Goal: Task Accomplishment & Management: Use online tool/utility

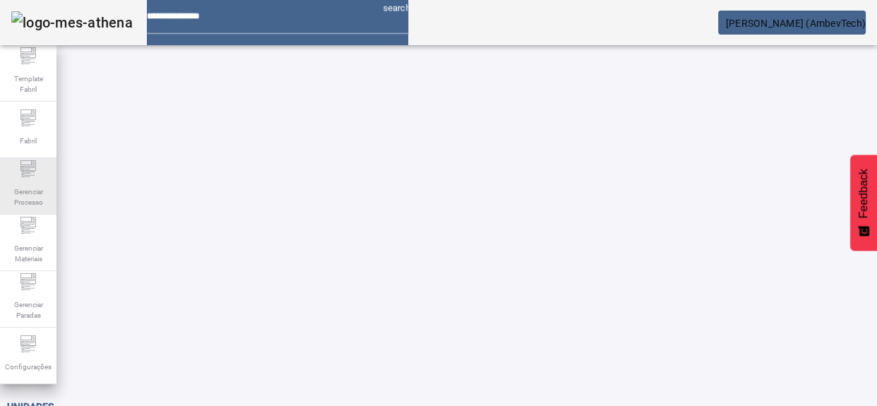
click at [24, 186] on span "Gerenciar Processo" at bounding box center [28, 197] width 42 height 30
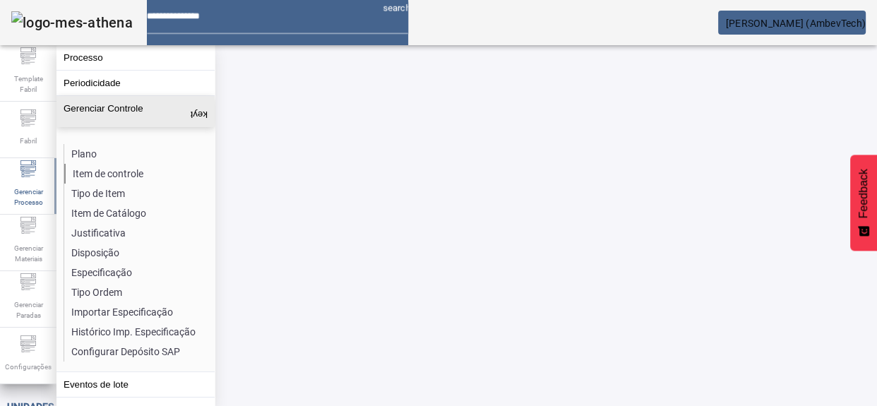
click at [100, 177] on li "Item de controle" at bounding box center [139, 174] width 150 height 20
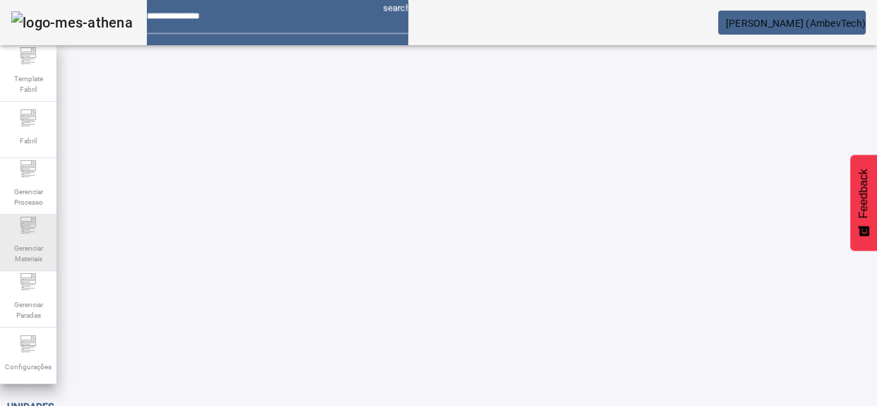
click at [25, 256] on span "Gerenciar Materiais" at bounding box center [28, 254] width 42 height 30
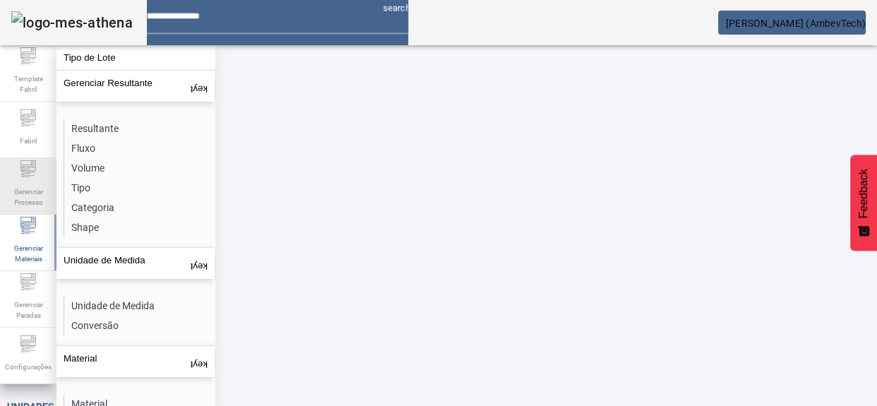
click at [25, 184] on span "Gerenciar Processo" at bounding box center [28, 197] width 42 height 30
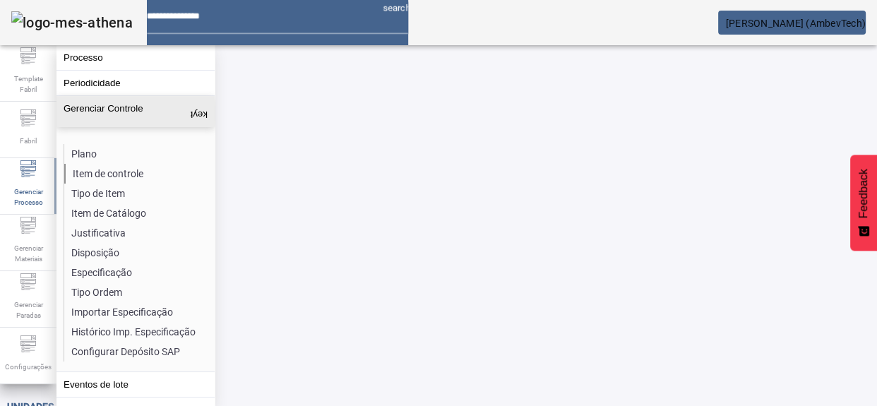
click at [116, 167] on li "Item de controle" at bounding box center [139, 174] width 150 height 20
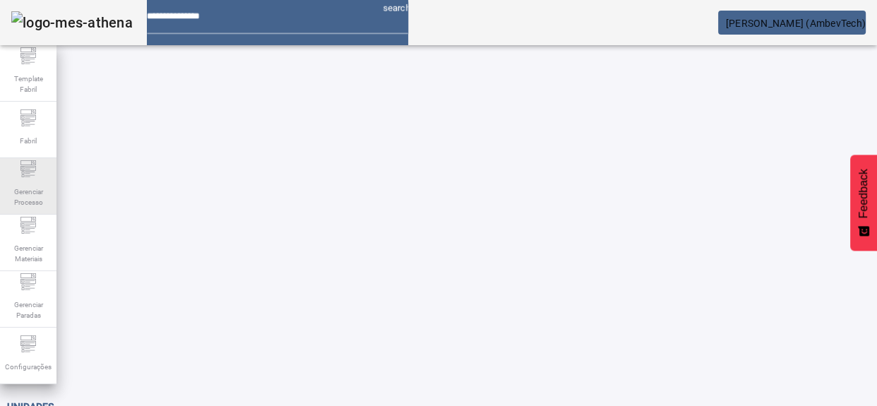
click at [54, 186] on div "Gerenciar Processo" at bounding box center [28, 186] width 56 height 56
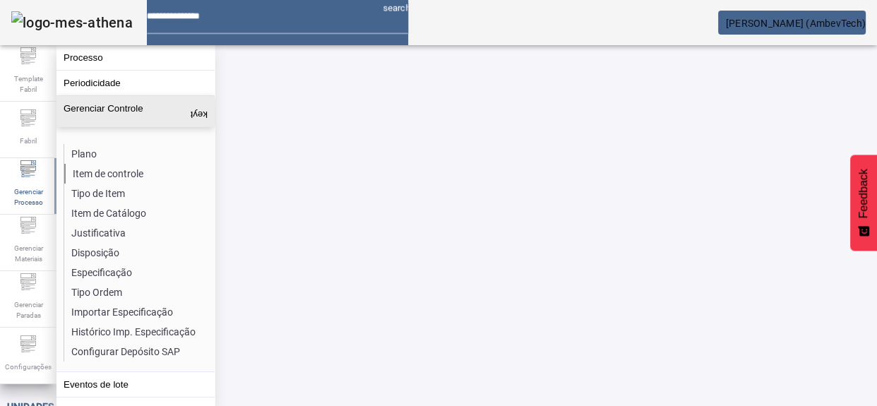
click at [105, 172] on li "Item de controle" at bounding box center [139, 174] width 150 height 20
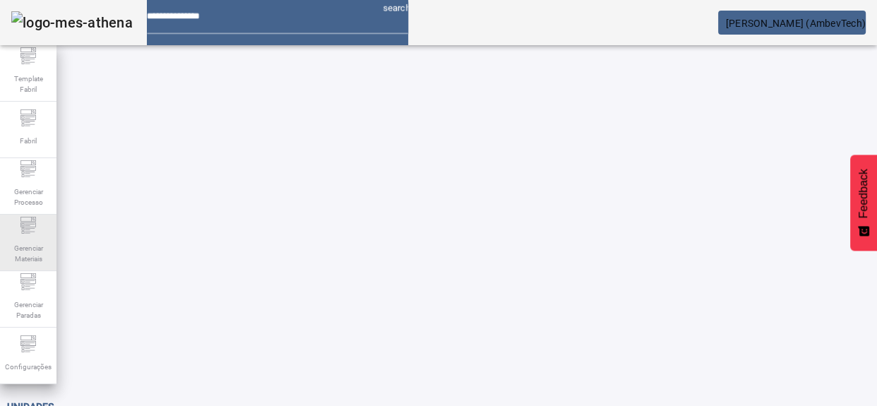
click at [32, 245] on span "Gerenciar Materiais" at bounding box center [28, 254] width 42 height 30
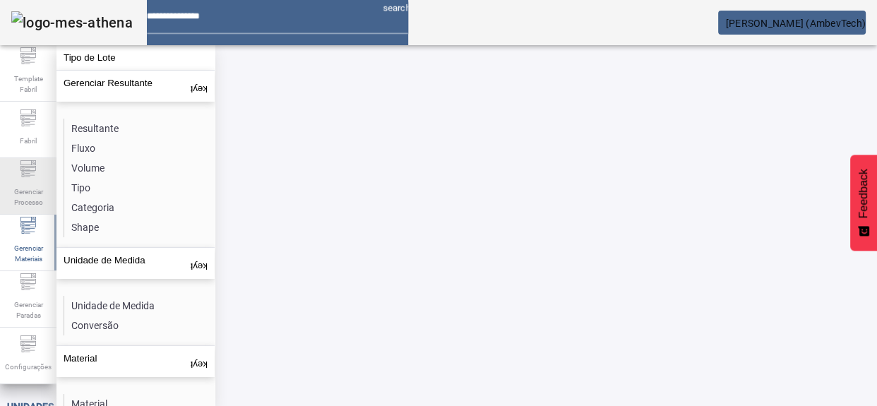
click at [16, 201] on span "Gerenciar Processo" at bounding box center [28, 197] width 42 height 30
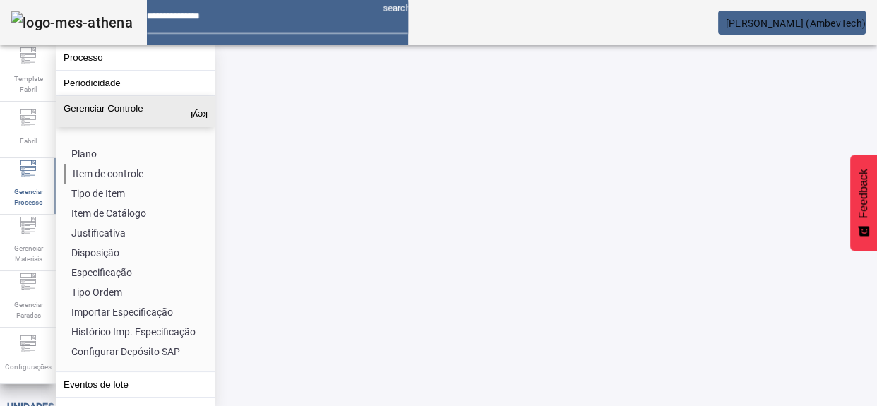
click at [123, 169] on li "Item de controle" at bounding box center [139, 174] width 150 height 20
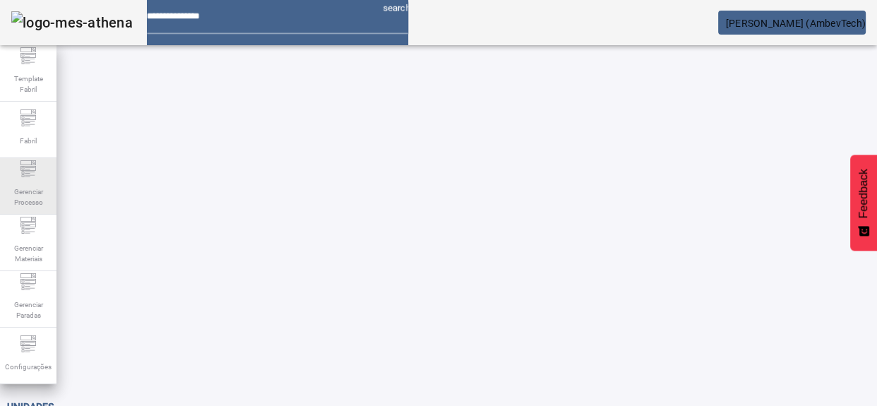
click at [18, 193] on span "Gerenciar Processo" at bounding box center [28, 197] width 42 height 30
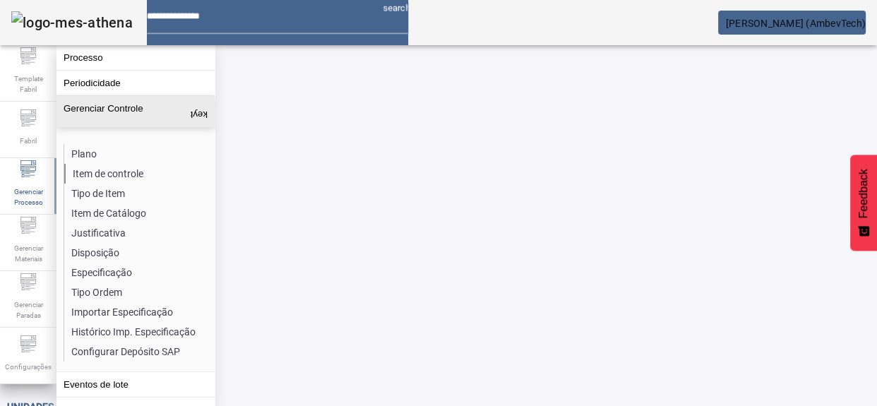
click at [106, 173] on li "Item de controle" at bounding box center [139, 174] width 150 height 20
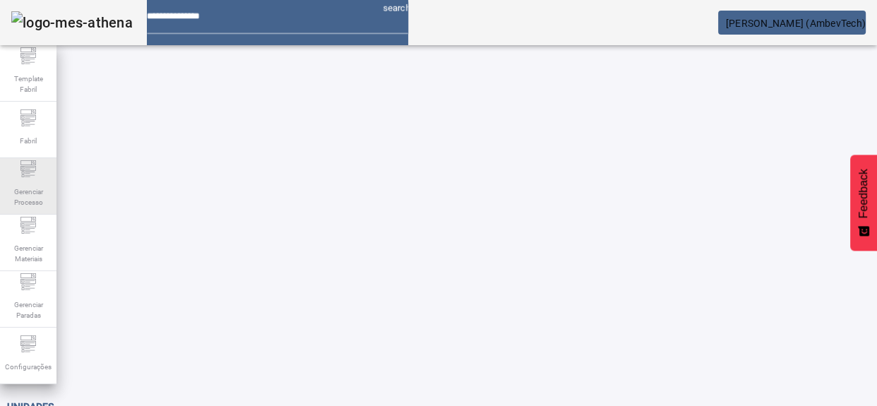
click at [22, 199] on span "Gerenciar Processo" at bounding box center [28, 197] width 42 height 30
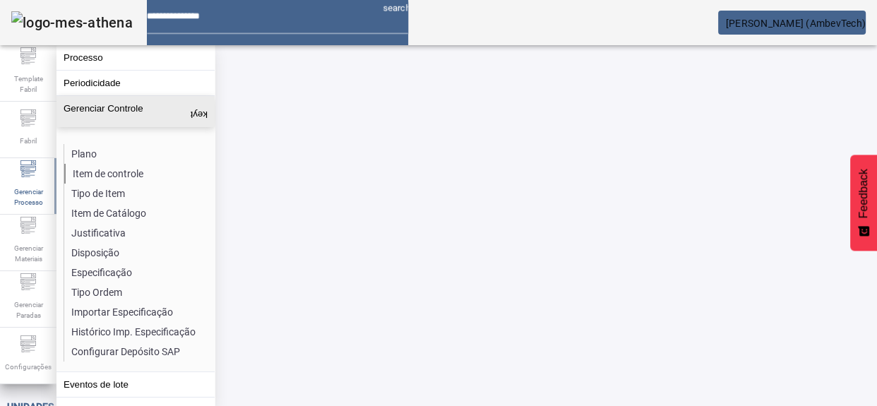
click at [124, 168] on li "Item de controle" at bounding box center [139, 174] width 150 height 20
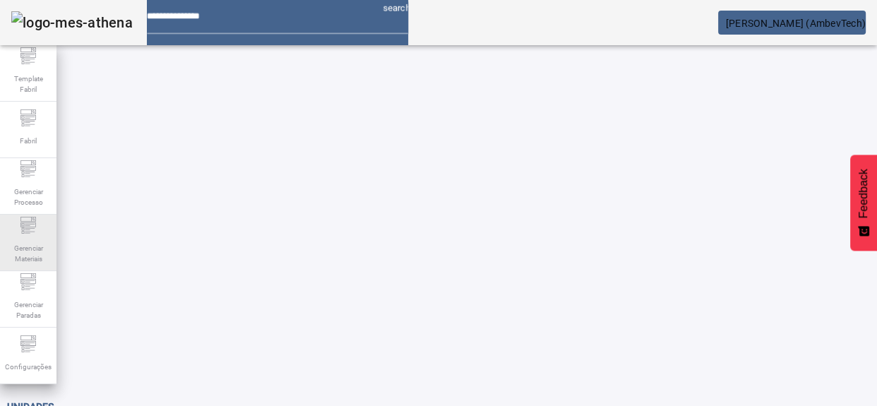
click at [32, 226] on icon at bounding box center [28, 224] width 16 height 5
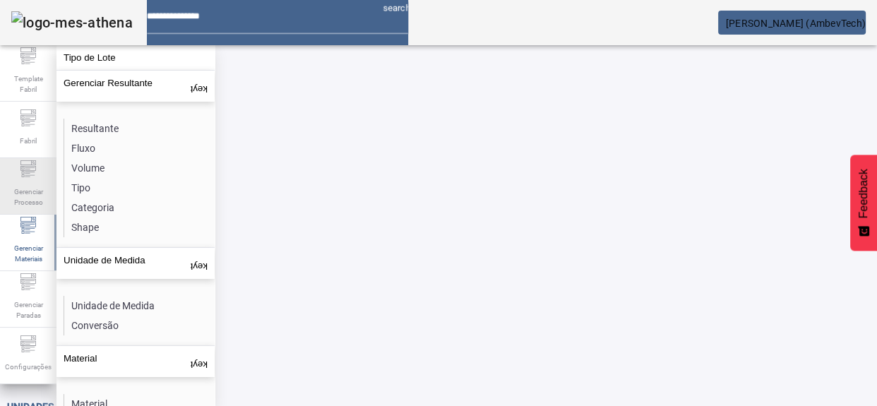
click at [18, 191] on span "Gerenciar Processo" at bounding box center [28, 197] width 42 height 30
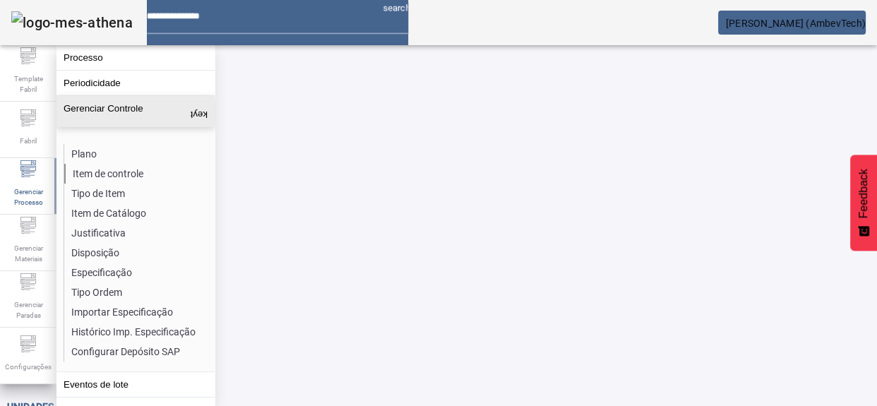
click at [131, 165] on li "Item de controle" at bounding box center [139, 174] width 150 height 20
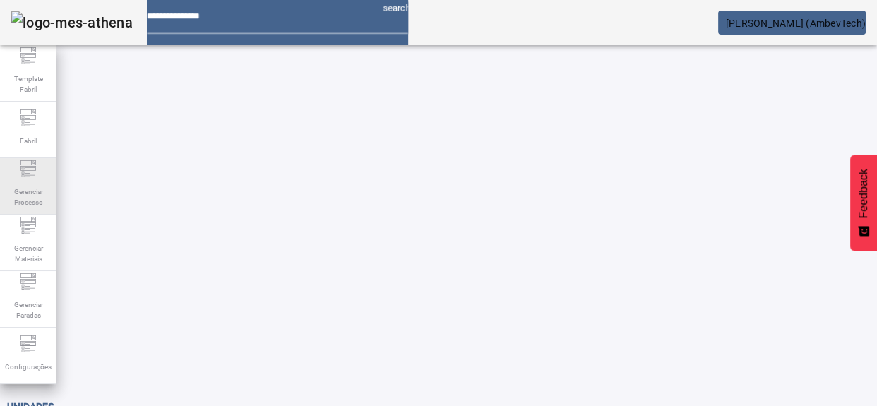
click at [49, 169] on div "Gerenciar Processo" at bounding box center [28, 186] width 56 height 56
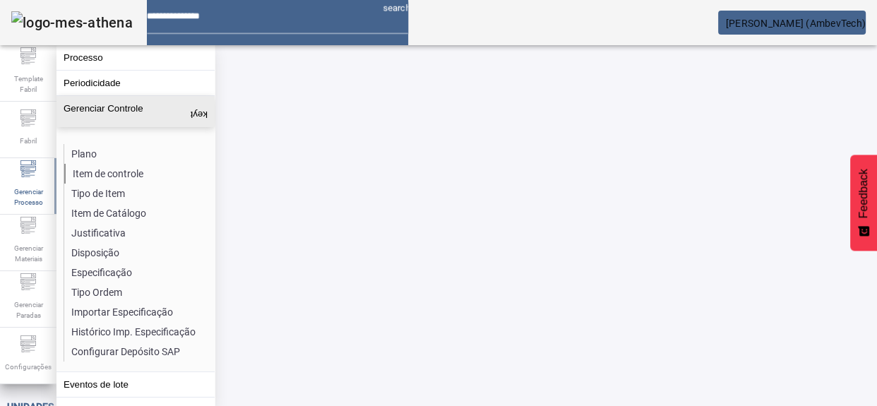
click at [106, 170] on li "Item de controle" at bounding box center [139, 174] width 150 height 20
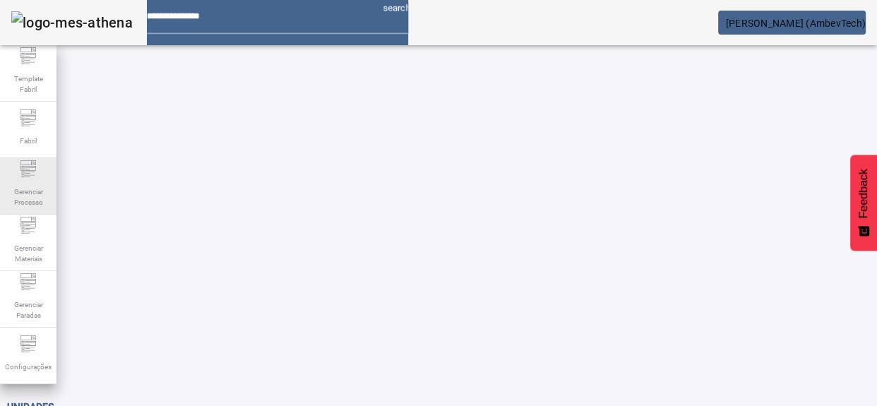
click at [28, 199] on span "Gerenciar Processo" at bounding box center [28, 197] width 42 height 30
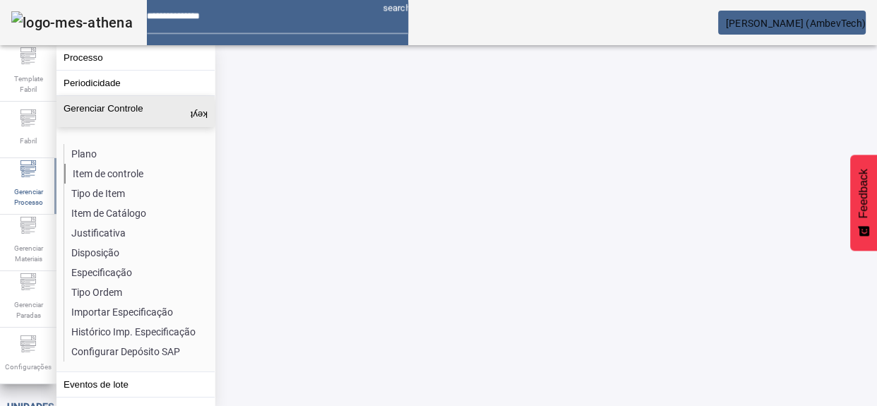
click at [101, 167] on li "Item de controle" at bounding box center [139, 174] width 150 height 20
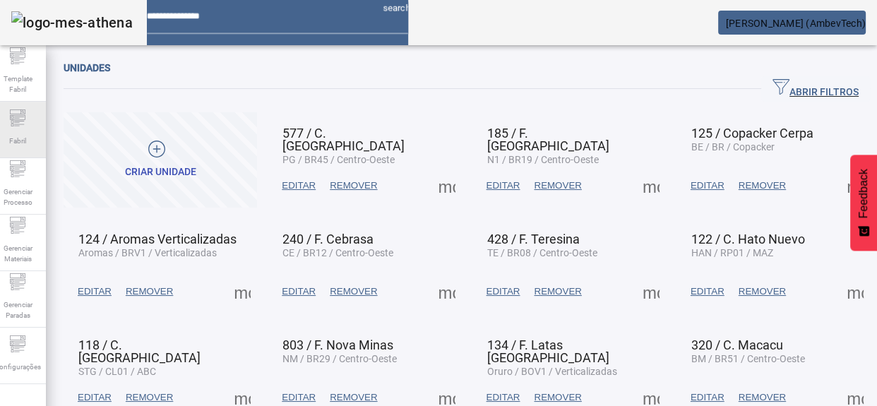
click at [13, 155] on div "Fabril" at bounding box center [17, 130] width 56 height 56
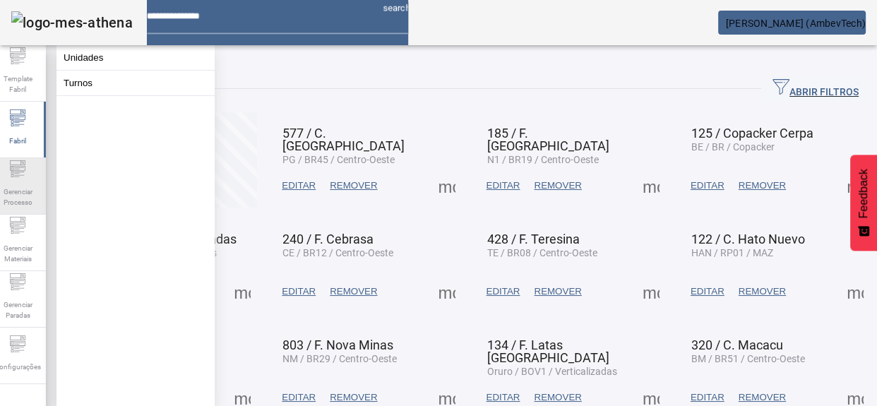
click at [27, 182] on span "Gerenciar Processo" at bounding box center [17, 197] width 42 height 30
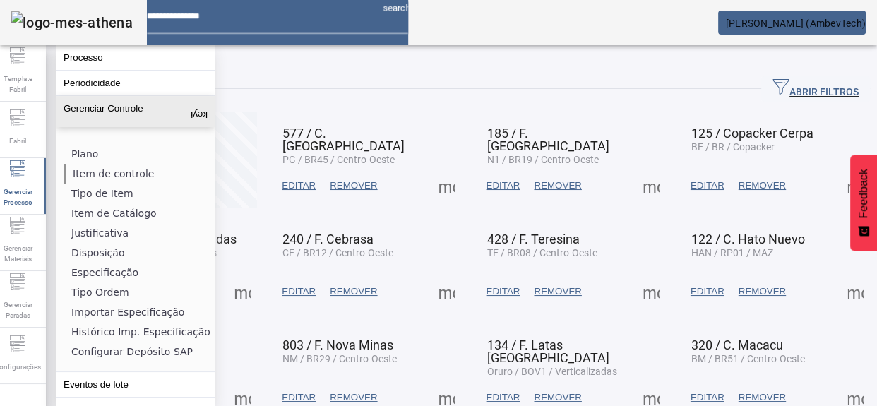
click at [120, 170] on li "Item de controle" at bounding box center [139, 174] width 150 height 20
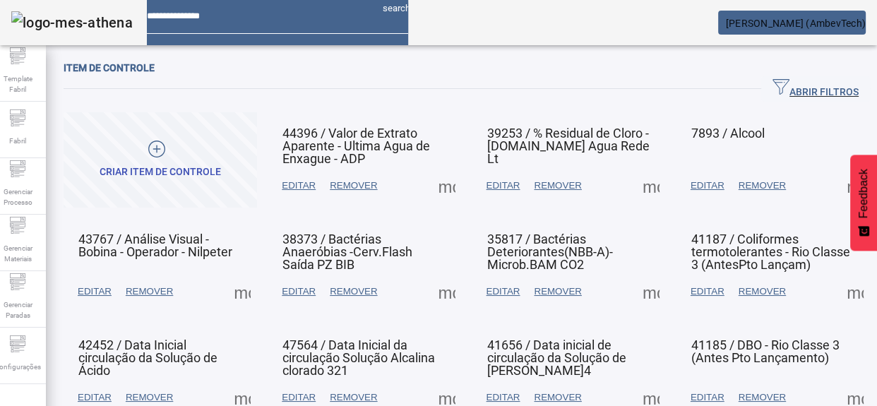
click at [773, 83] on icon "button" at bounding box center [781, 86] width 17 height 17
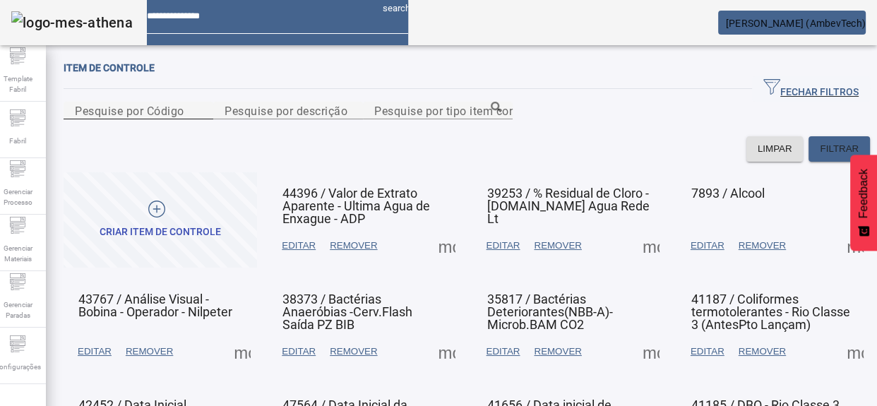
click at [176, 117] on mat-label "Pesquise por Código" at bounding box center [129, 110] width 109 height 13
click at [176, 119] on input "Pesquise por Código" at bounding box center [138, 110] width 127 height 17
paste input "*****"
type input "*****"
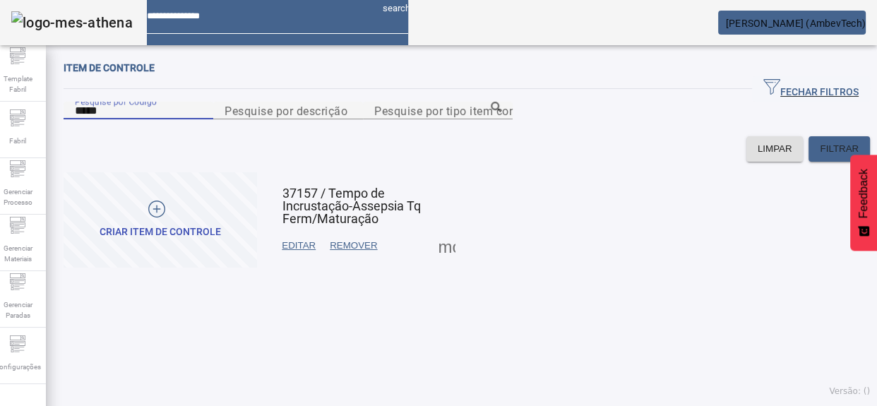
click at [298, 263] on span at bounding box center [299, 246] width 48 height 34
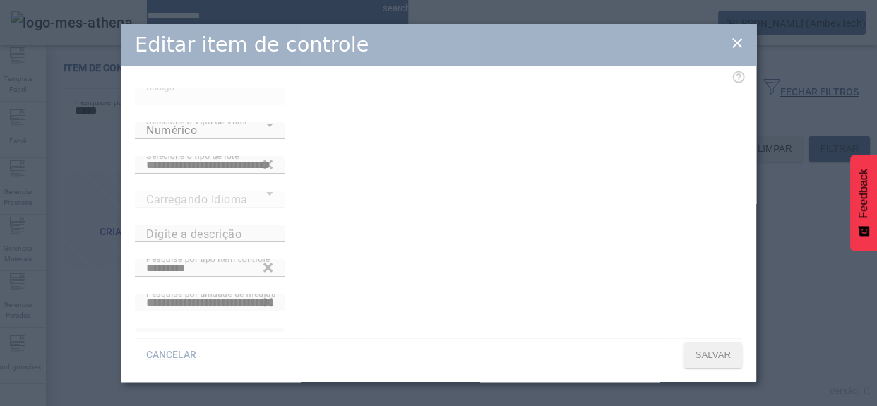
type input "**********"
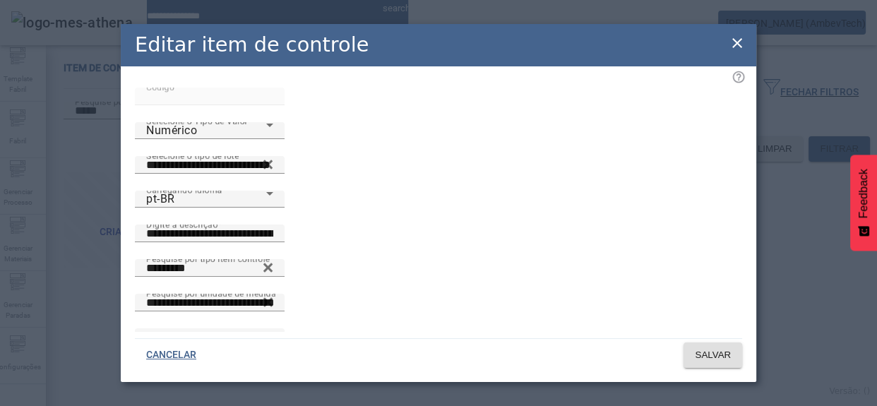
drag, startPoint x: 419, startPoint y: 292, endPoint x: 115, endPoint y: 261, distance: 305.2
click at [115, 261] on div "**********" at bounding box center [438, 203] width 877 height 406
